Goal: Information Seeking & Learning: Compare options

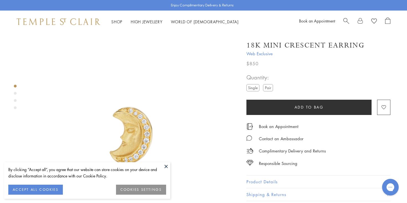
click at [162, 162] on button at bounding box center [166, 166] width 8 height 8
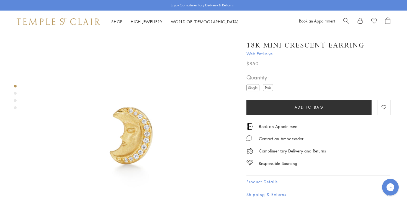
click at [267, 87] on label "Pair" at bounding box center [268, 87] width 10 height 7
click at [254, 89] on label "Single" at bounding box center [253, 87] width 13 height 7
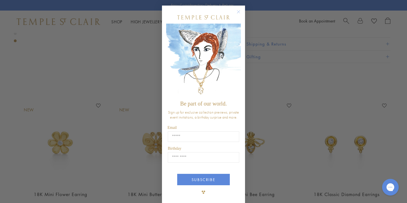
scroll to position [823, 0]
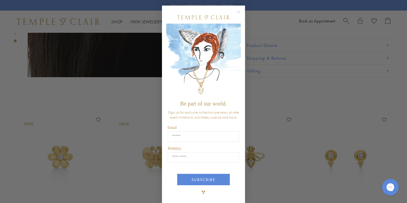
click at [273, 126] on div "Close dialog Be part of our world. Sign up for exclusive collection previews, p…" at bounding box center [203, 101] width 407 height 203
click at [240, 12] on circle "Close dialog" at bounding box center [238, 12] width 7 height 7
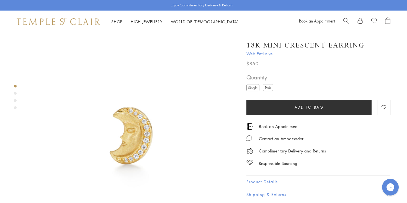
scroll to position [0, 1]
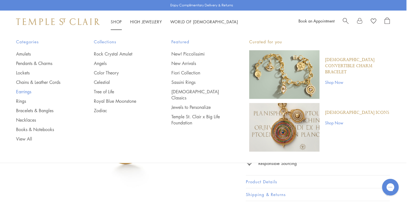
click at [29, 91] on link "Earrings" at bounding box center [44, 91] width 56 height 6
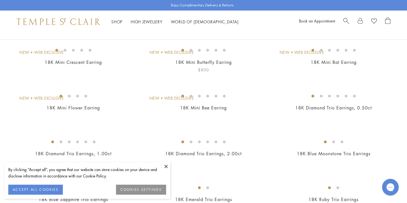
scroll to position [59, 0]
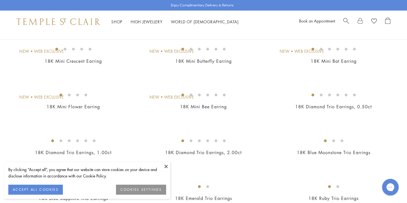
click at [165, 166] on button at bounding box center [166, 166] width 8 height 8
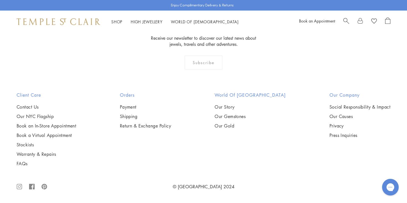
scroll to position [2817, 0]
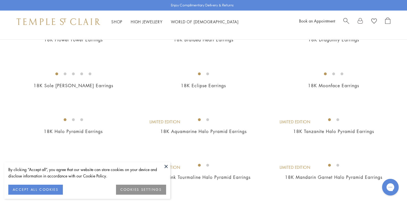
scroll to position [246, 0]
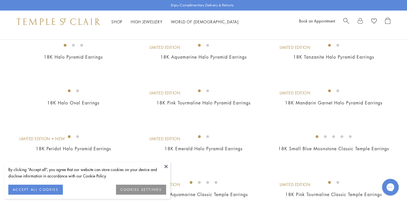
click at [165, 165] on button at bounding box center [166, 166] width 8 height 8
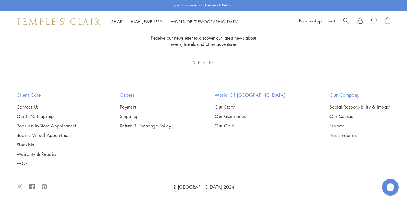
scroll to position [2608, 0]
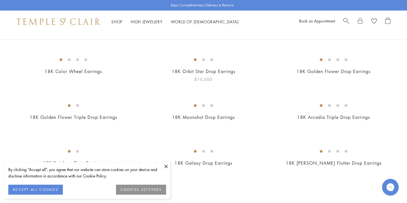
scroll to position [109, 0]
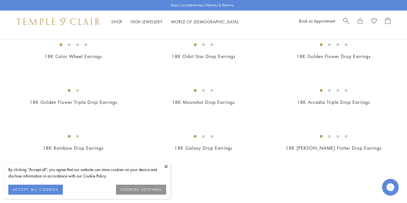
click at [166, 166] on button at bounding box center [166, 166] width 8 height 8
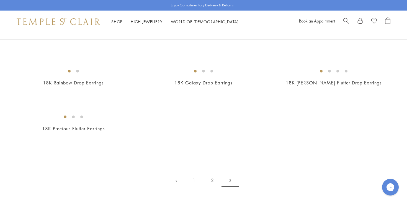
scroll to position [0, 0]
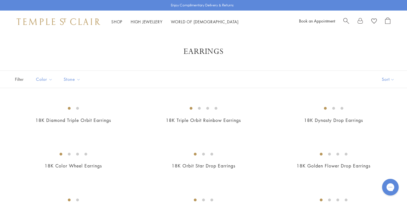
click at [344, 19] on span "Search" at bounding box center [347, 20] width 6 height 6
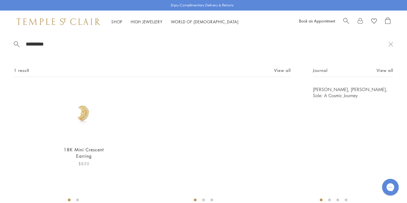
type input "*********"
click at [85, 110] on img at bounding box center [84, 113] width 55 height 55
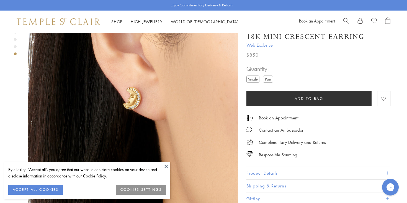
scroll to position [262, 0]
